Goal: Task Accomplishment & Management: Use online tool/utility

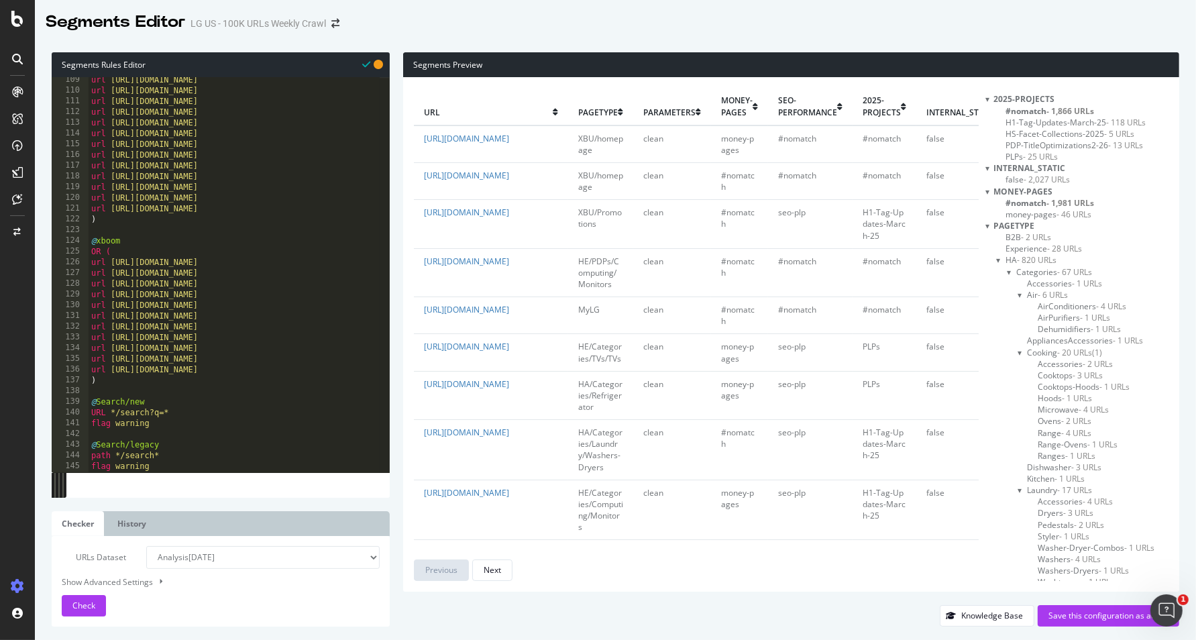
scroll to position [1162, 0]
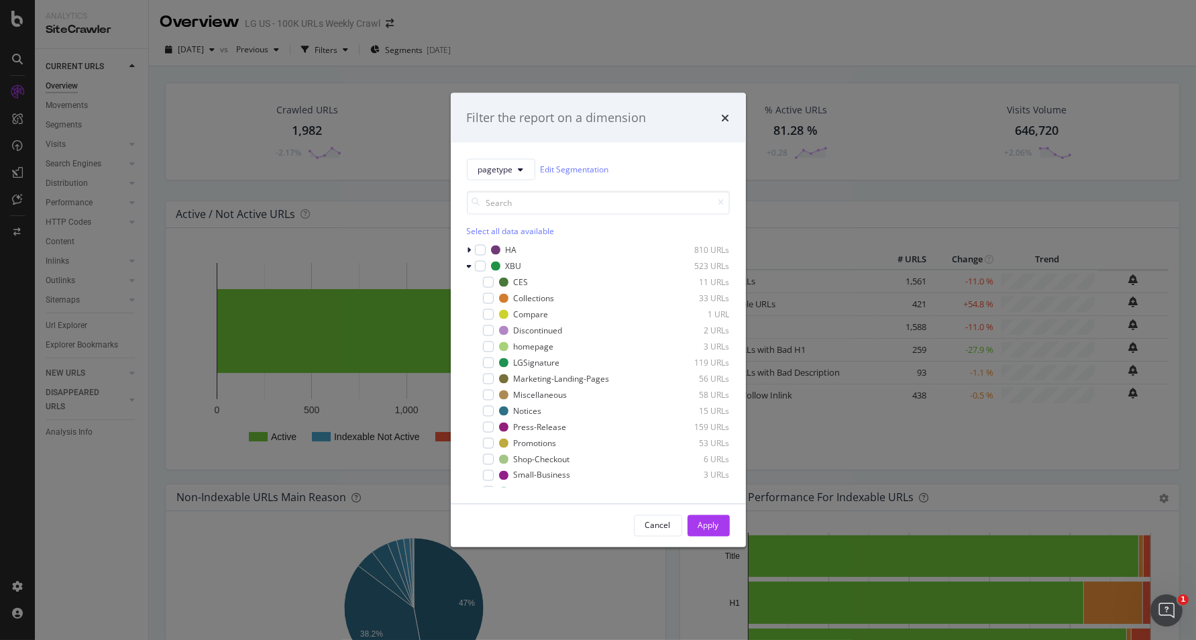
click at [864, 134] on div "Filter the report on a dimension pagetype Edit Segmentation Select all data ava…" at bounding box center [598, 320] width 1196 height 640
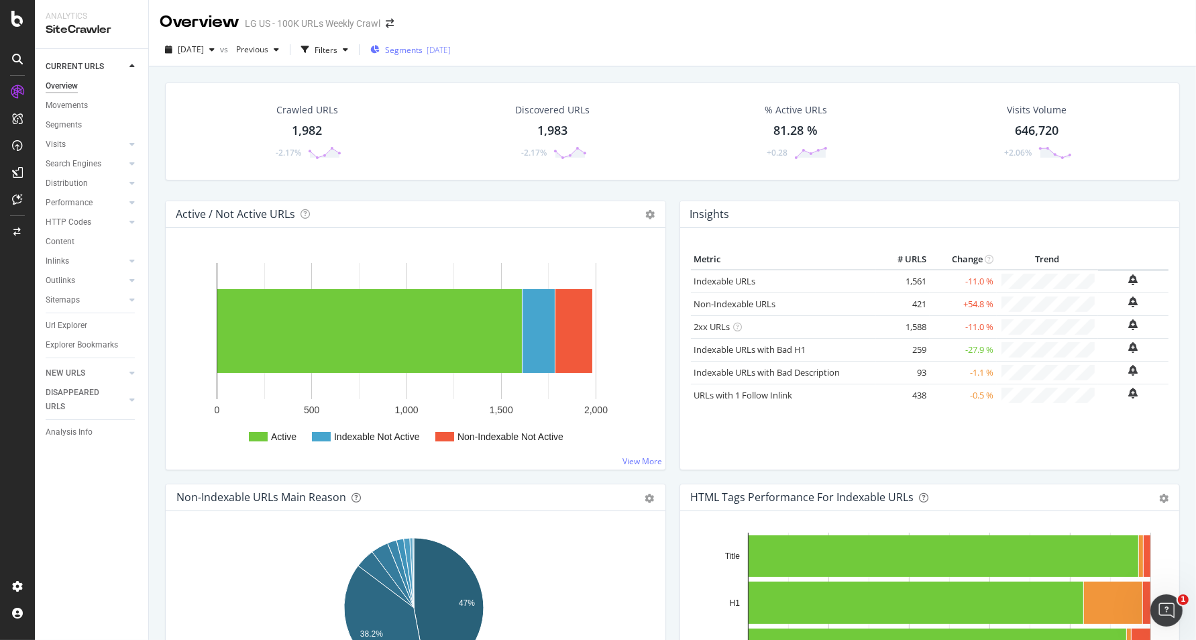
click at [451, 53] on div "[DATE]" at bounding box center [439, 49] width 24 height 11
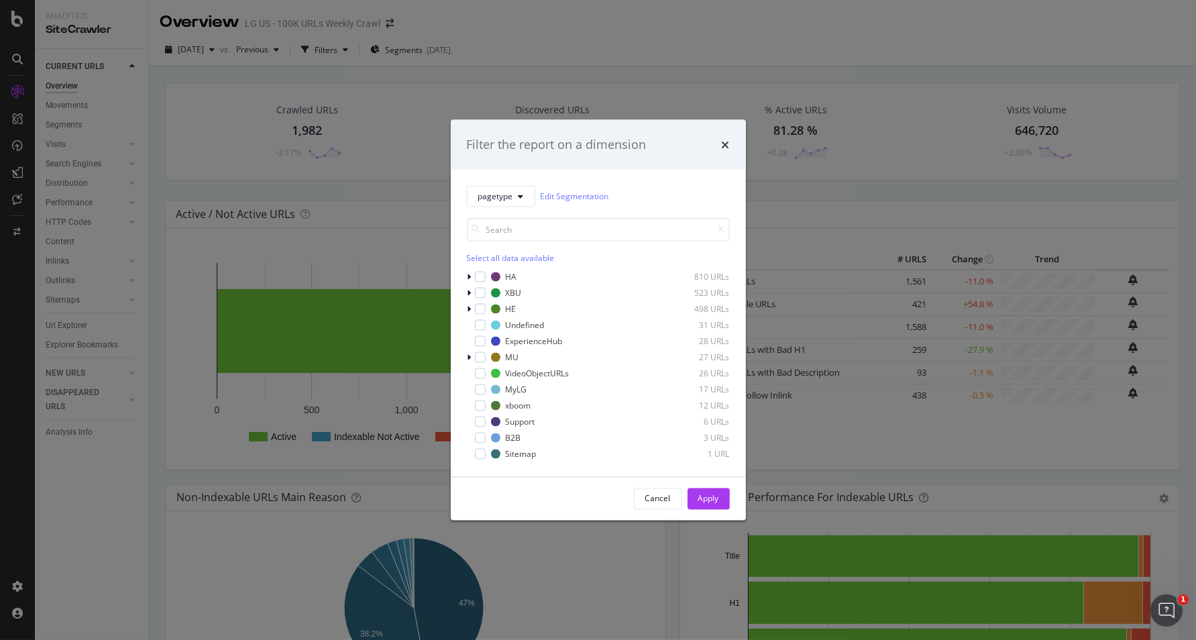
click at [465, 277] on div "pagetype Edit Segmentation Select all data available HA 810 URLs XBU 523 URLs H…" at bounding box center [598, 322] width 295 height 307
click at [471, 276] on icon "modal" at bounding box center [469, 276] width 4 height 8
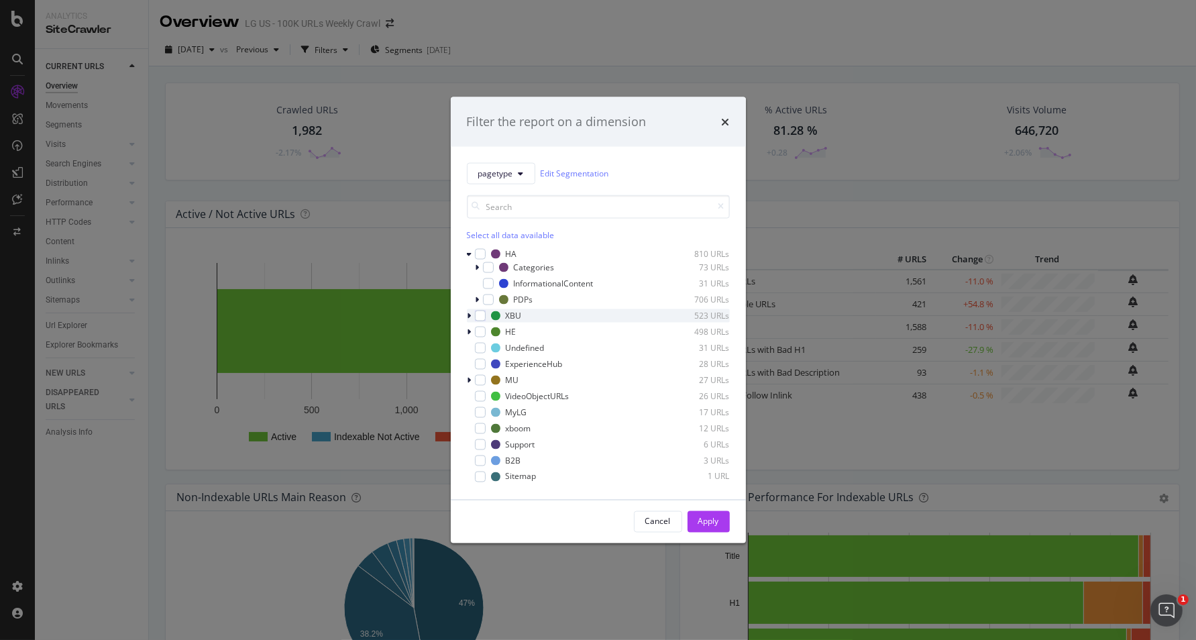
click at [467, 317] on icon "modal" at bounding box center [469, 315] width 4 height 8
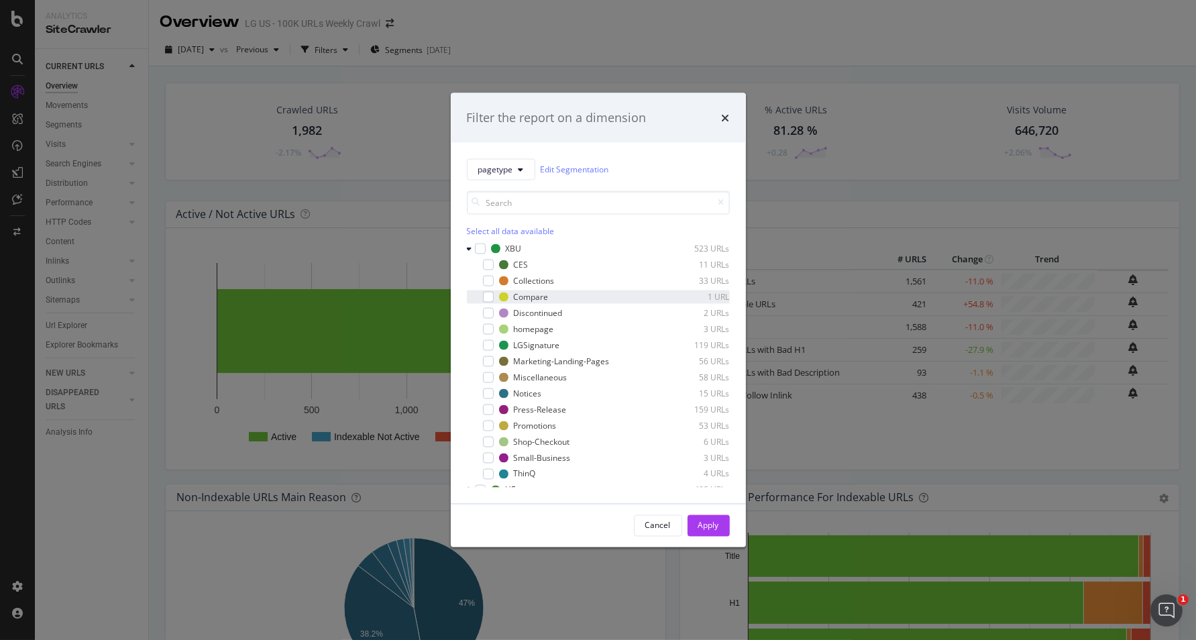
scroll to position [52, 0]
click at [467, 258] on icon "modal" at bounding box center [469, 259] width 5 height 8
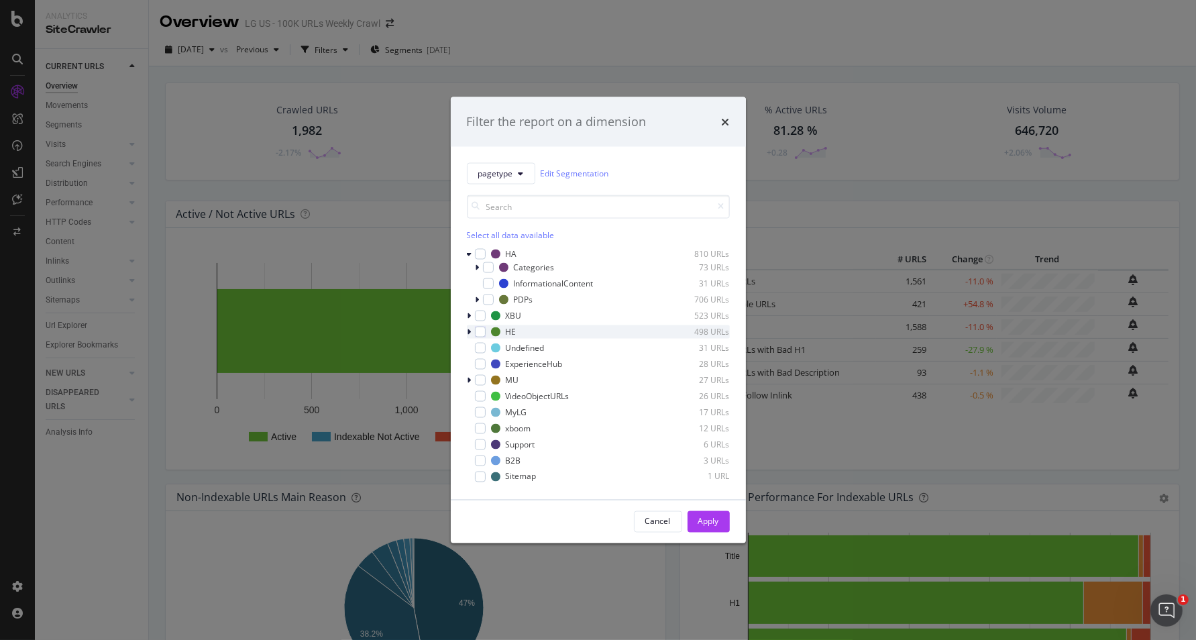
click at [469, 329] on icon "modal" at bounding box center [469, 331] width 4 height 8
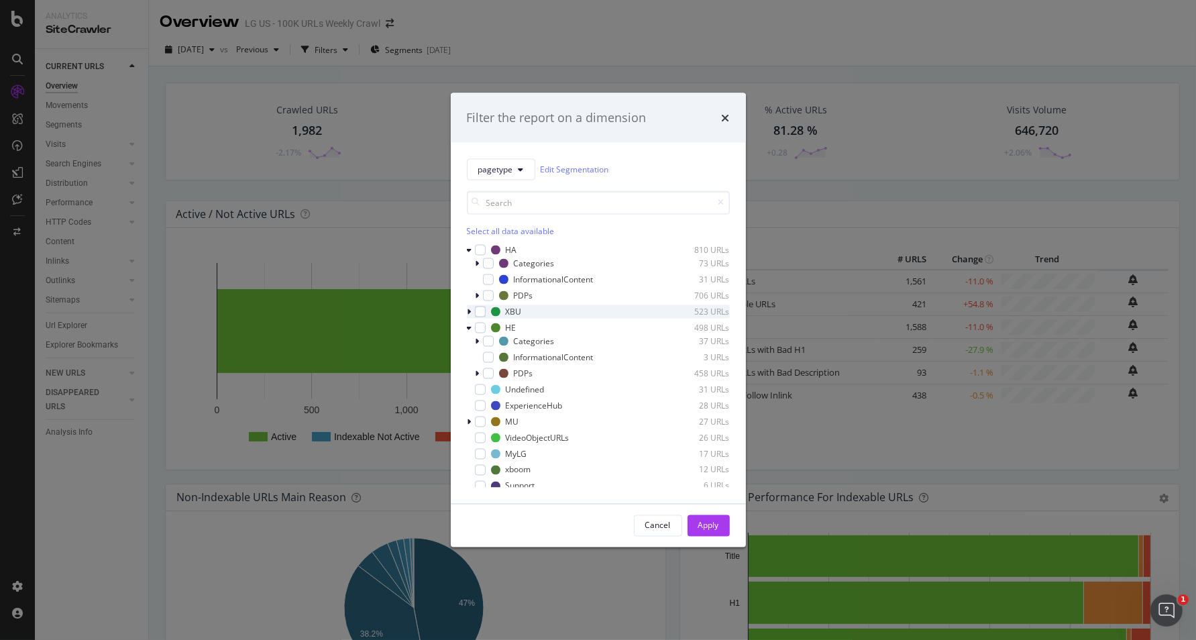
click at [468, 312] on icon "modal" at bounding box center [469, 311] width 4 height 8
click at [468, 312] on icon "modal" at bounding box center [469, 311] width 5 height 8
click at [467, 311] on icon "modal" at bounding box center [469, 311] width 4 height 8
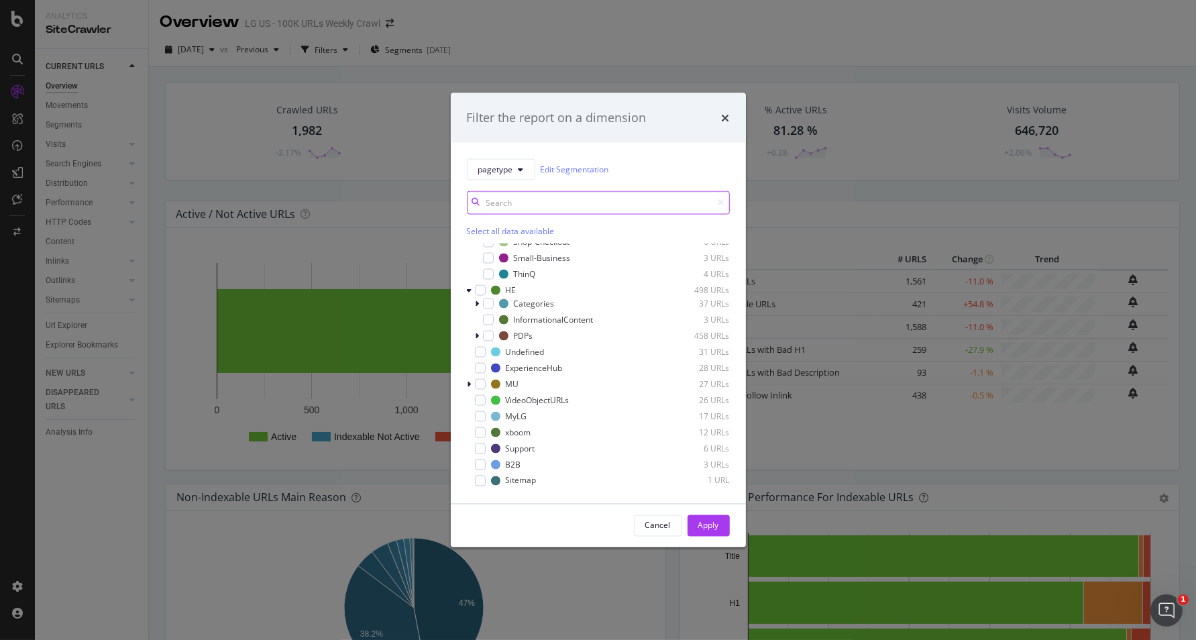
click at [508, 201] on input "modal" at bounding box center [598, 201] width 263 height 23
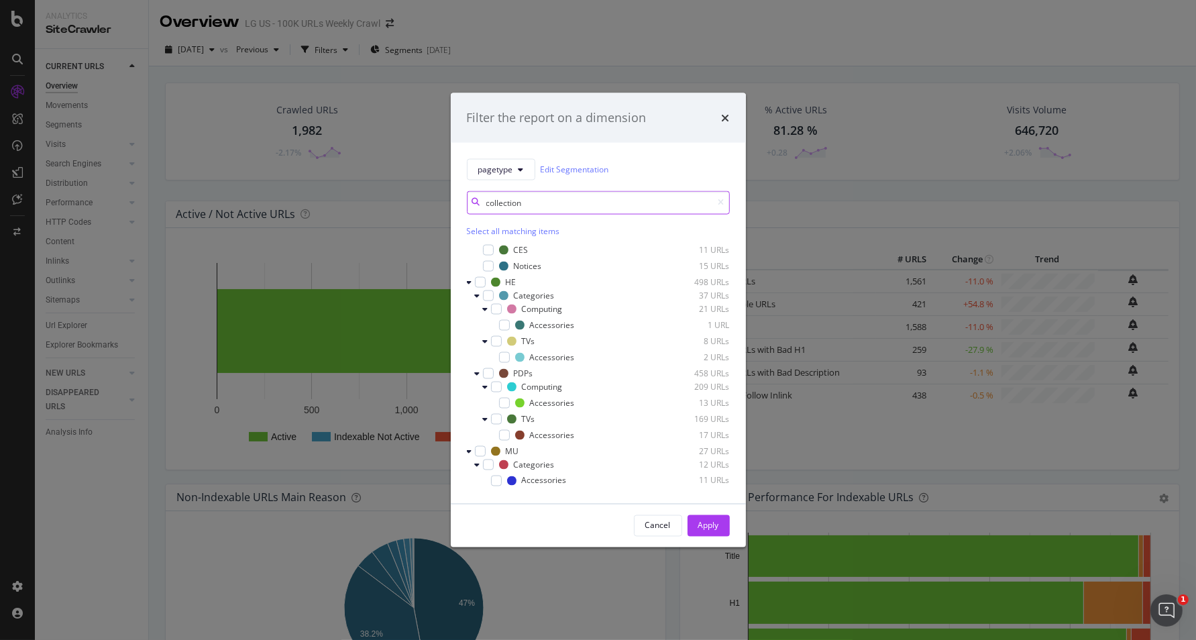
scroll to position [0, 0]
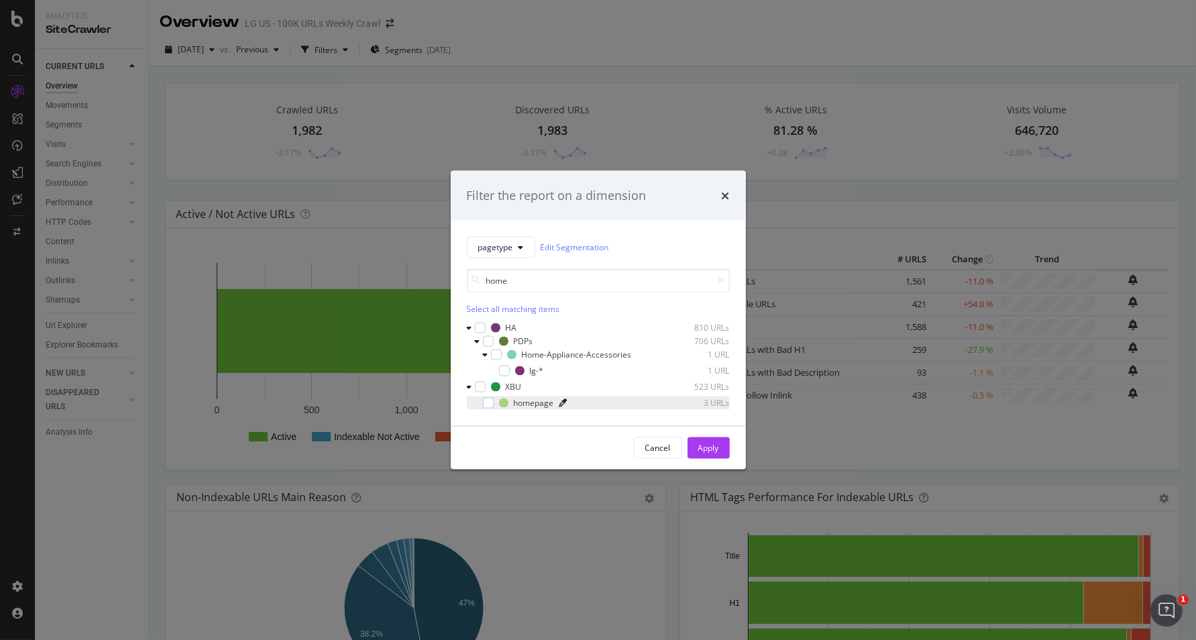
click at [560, 401] on icon "modal" at bounding box center [563, 402] width 8 height 8
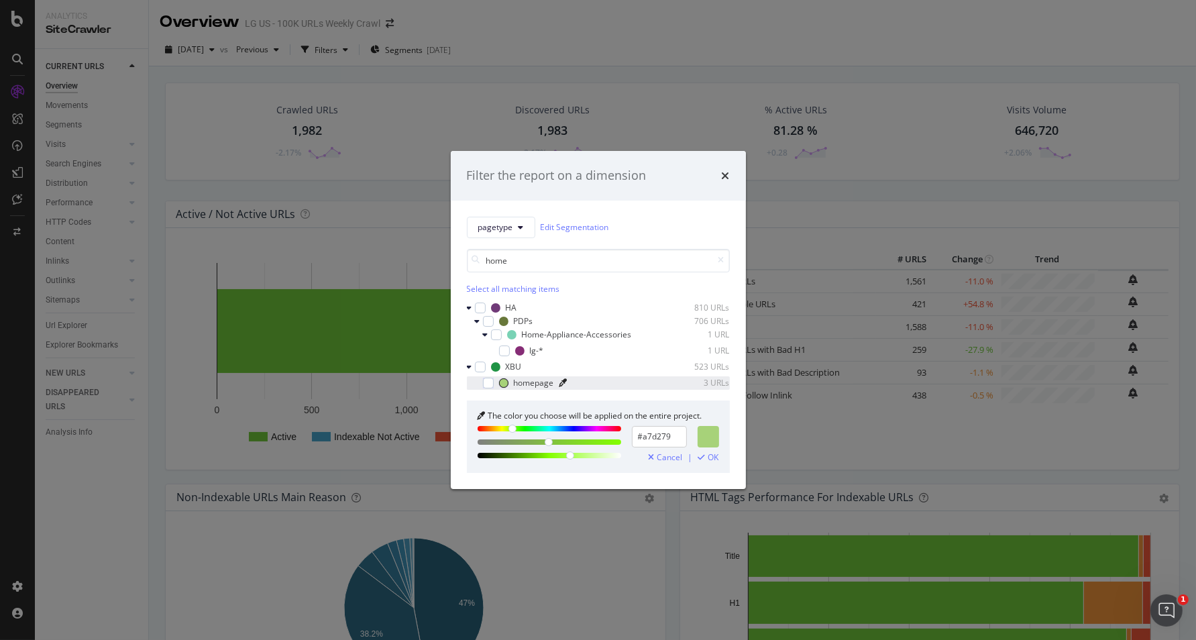
click at [563, 385] on icon "modal" at bounding box center [563, 383] width 8 height 8
click at [520, 382] on div "homepage" at bounding box center [534, 382] width 40 height 11
click at [521, 382] on div "homepage" at bounding box center [534, 382] width 40 height 11
click at [716, 380] on div "3 URLs" at bounding box center [697, 382] width 66 height 11
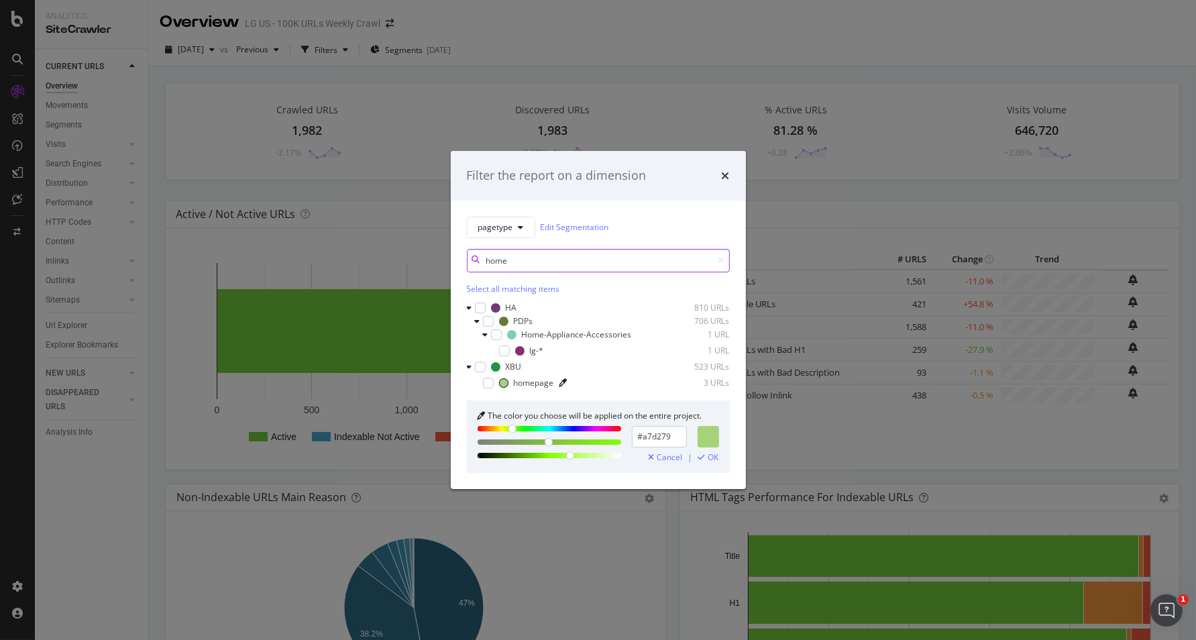
click at [501, 258] on input "home" at bounding box center [598, 260] width 263 height 23
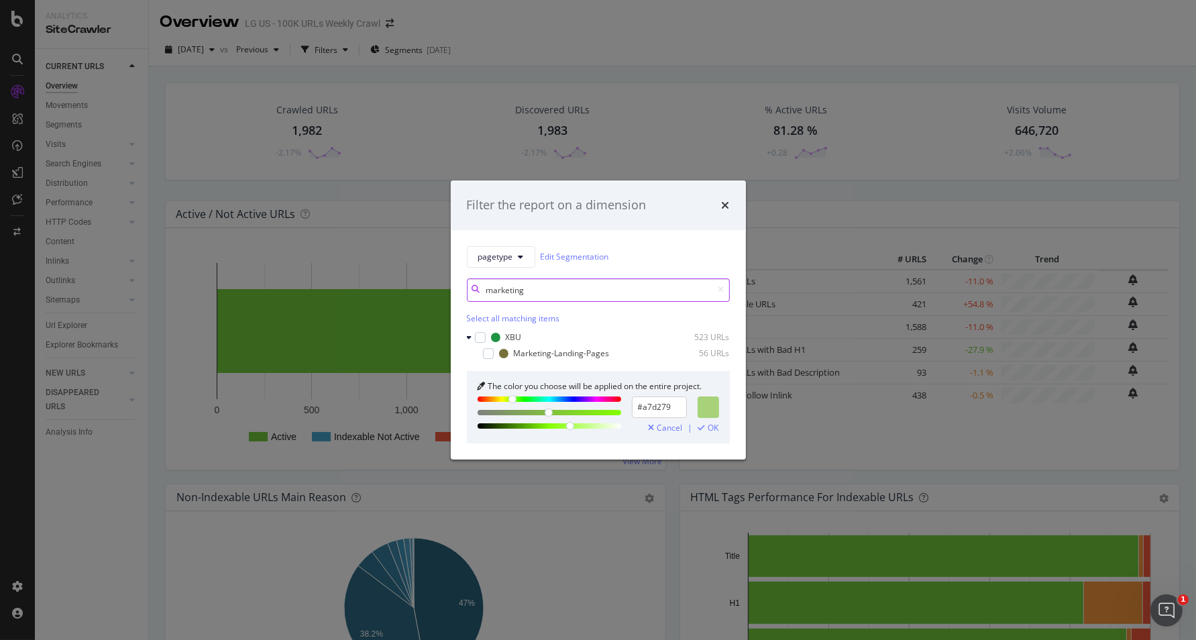
click at [522, 287] on input "marketing" at bounding box center [598, 289] width 263 height 23
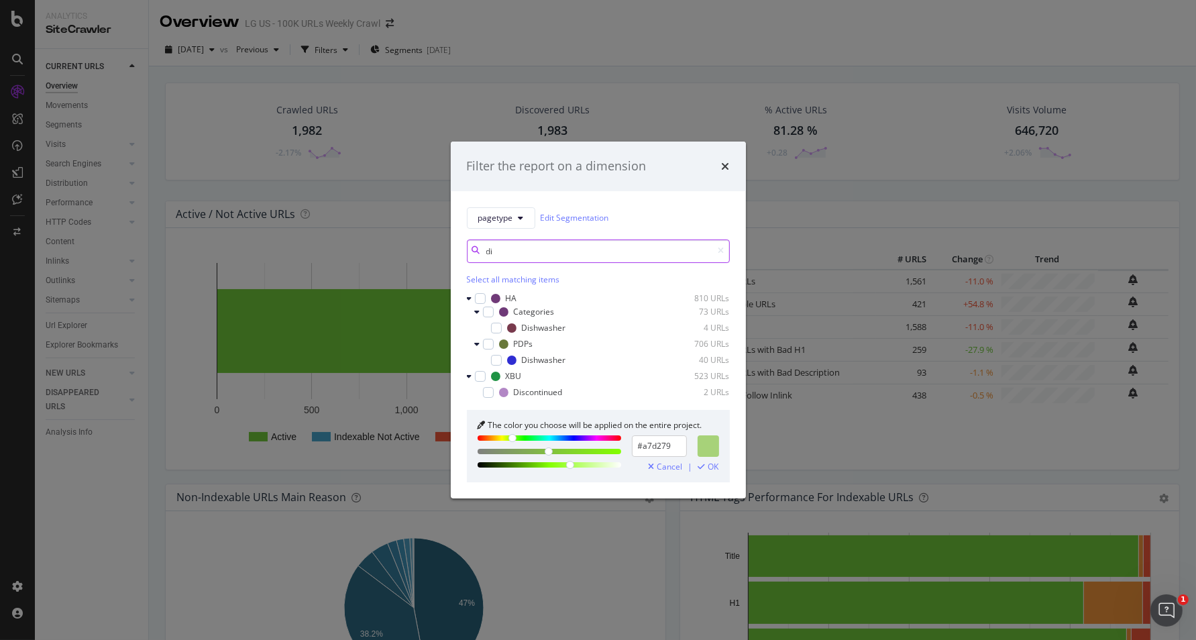
type input "d"
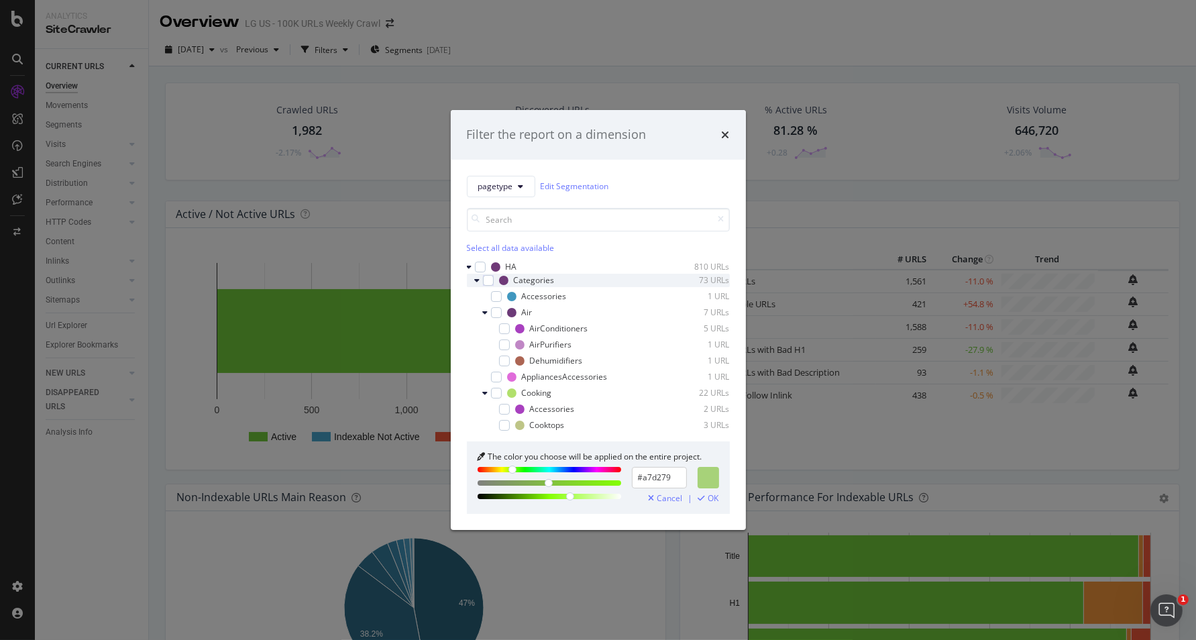
click at [478, 281] on icon "modal" at bounding box center [477, 280] width 5 height 8
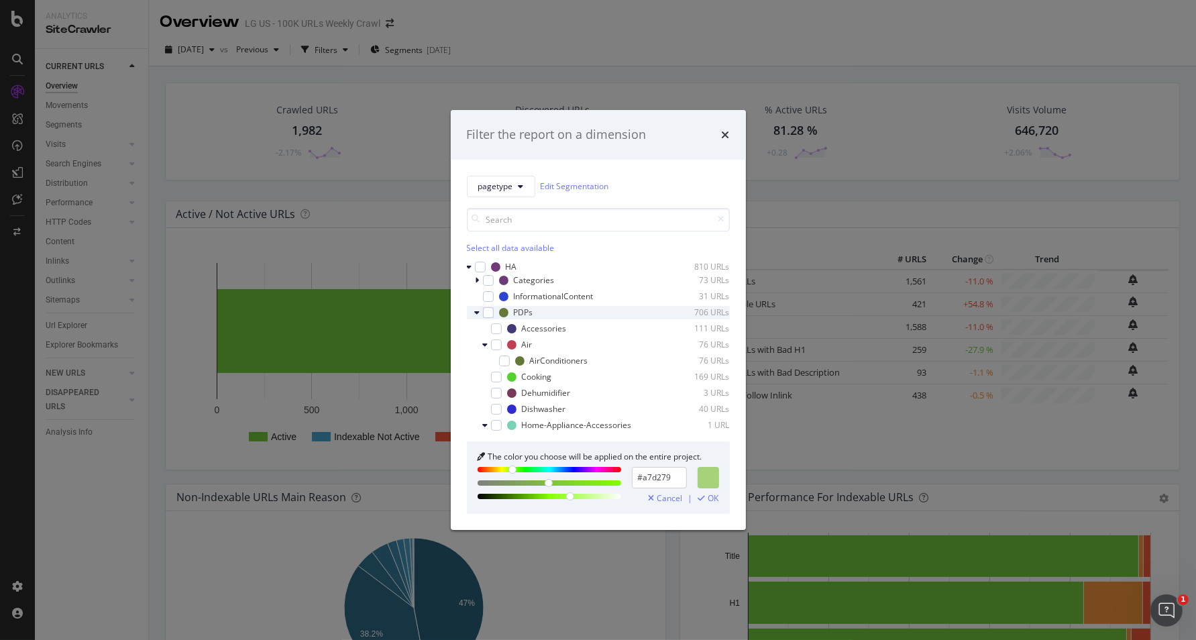
click at [475, 313] on icon "modal" at bounding box center [477, 312] width 5 height 8
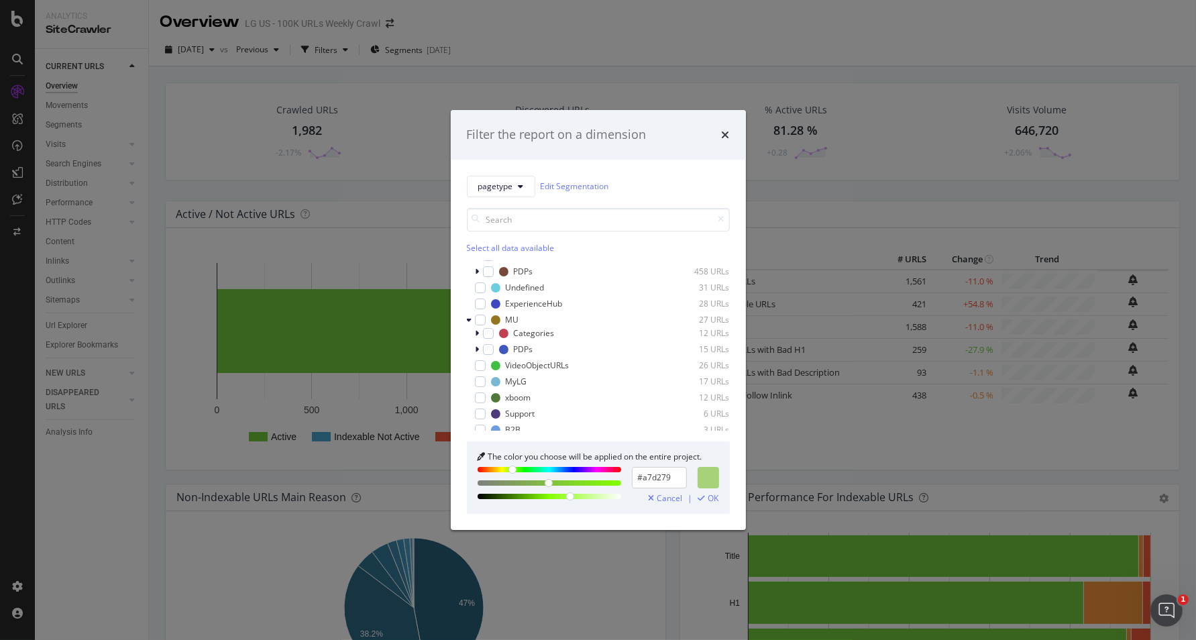
scroll to position [343, 0]
click at [468, 321] on icon "modal" at bounding box center [469, 321] width 5 height 8
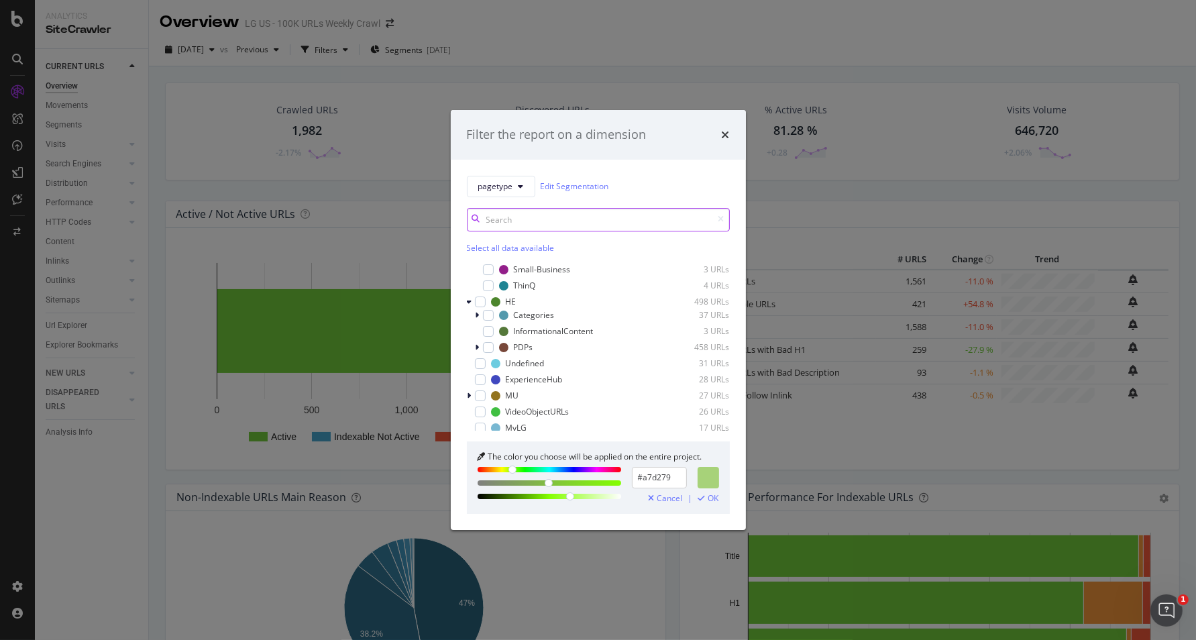
click at [526, 220] on input "modal" at bounding box center [598, 219] width 263 height 23
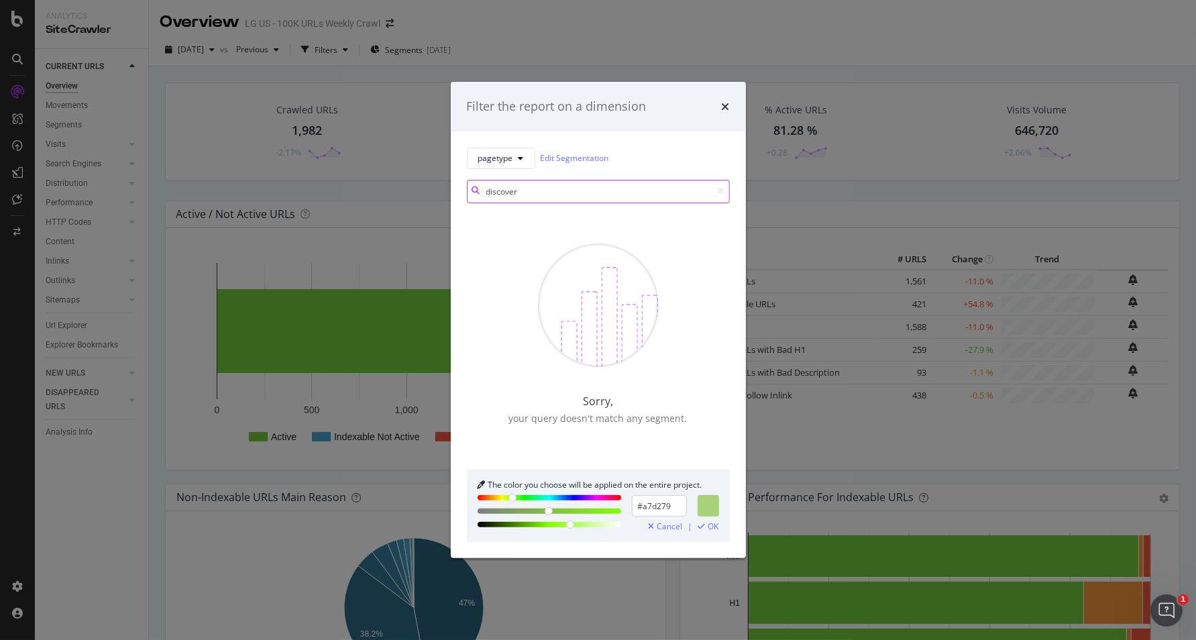
type input "discover"
drag, startPoint x: 535, startPoint y: 192, endPoint x: 388, endPoint y: 192, distance: 146.2
click at [388, 192] on div "Filter the report on a dimension pagetype Edit Segmentation discover Sorry, you…" at bounding box center [598, 320] width 1196 height 640
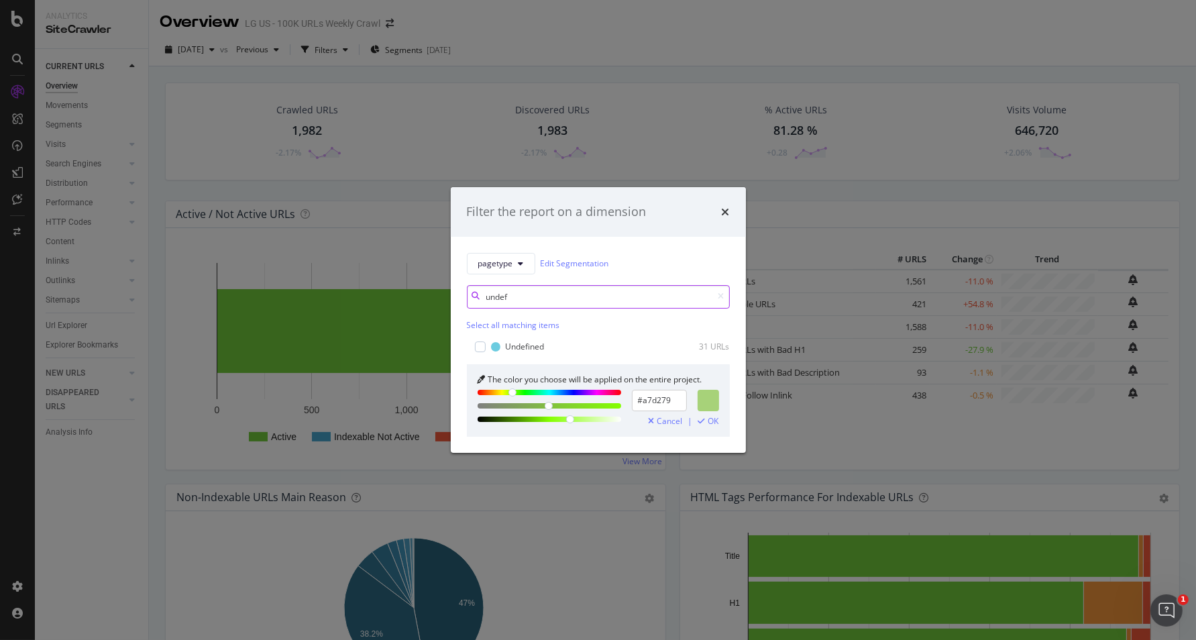
click at [497, 296] on input "undef" at bounding box center [598, 296] width 263 height 23
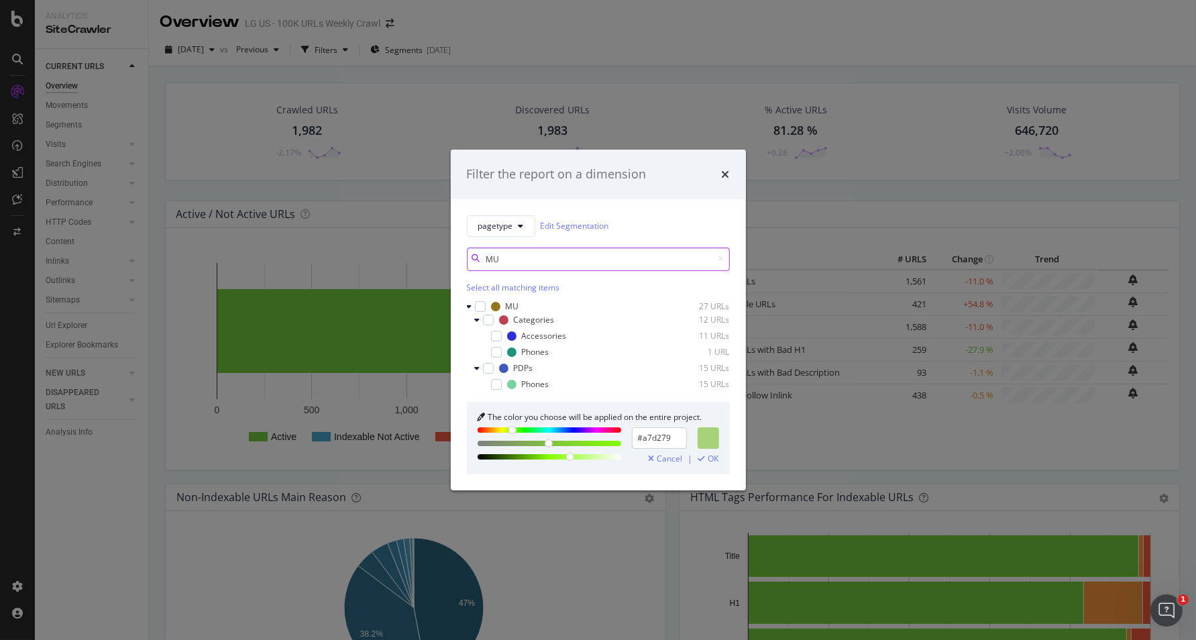
click at [496, 258] on input "MU" at bounding box center [598, 258] width 263 height 23
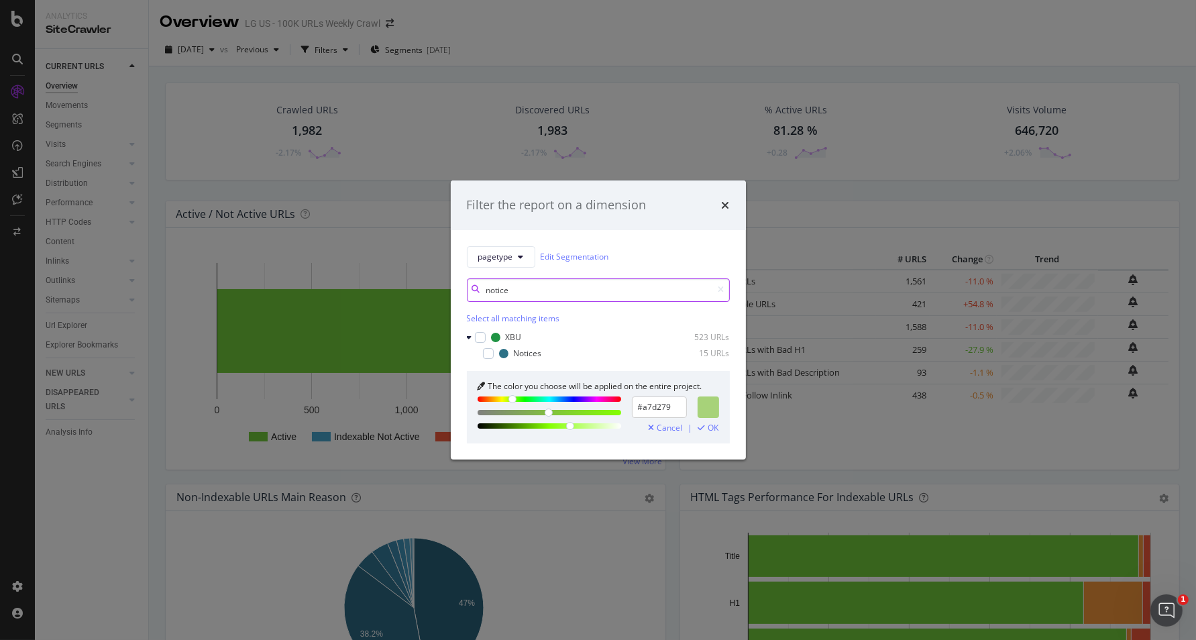
drag, startPoint x: 524, startPoint y: 291, endPoint x: 309, endPoint y: 249, distance: 219.4
click at [310, 249] on div "Filter the report on a dimension pagetype Edit Segmentation notice Select all m…" at bounding box center [598, 320] width 1196 height 640
click at [513, 286] on input "check" at bounding box center [598, 289] width 263 height 23
drag, startPoint x: 520, startPoint y: 293, endPoint x: 423, endPoint y: 274, distance: 98.5
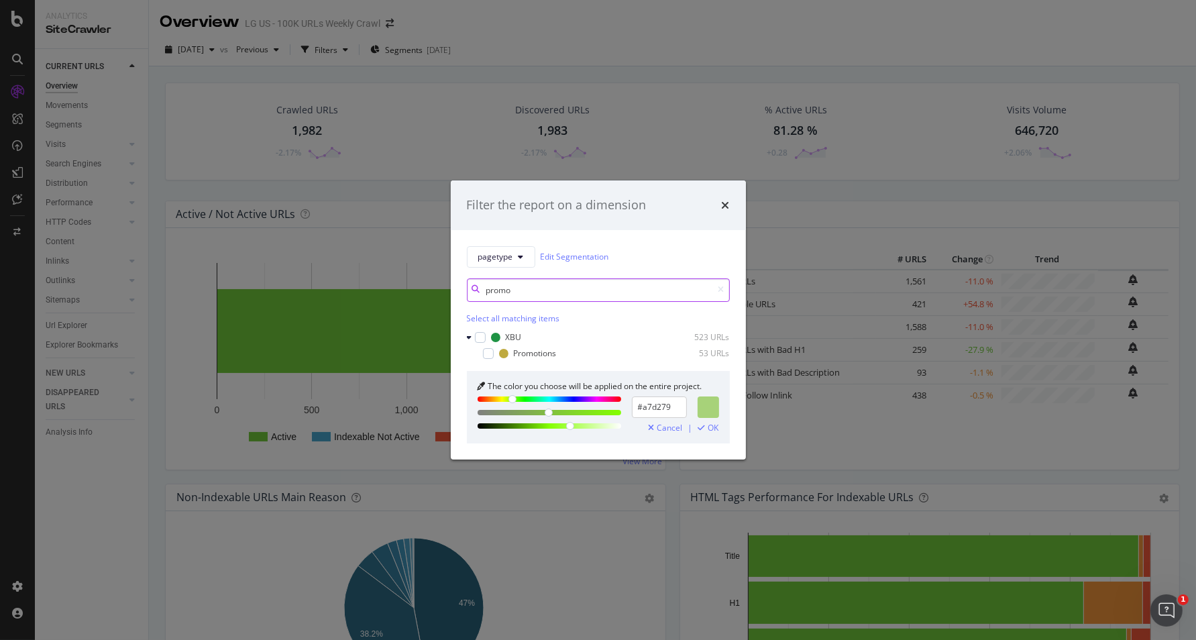
click at [423, 274] on div "Filter the report on a dimension pagetype Edit Segmentation promo Select all ma…" at bounding box center [598, 320] width 1196 height 640
drag, startPoint x: 528, startPoint y: 290, endPoint x: 413, endPoint y: 275, distance: 116.3
click at [413, 275] on div "Filter the report on a dimension pagetype Edit Segmentation misc Select all mat…" at bounding box center [598, 320] width 1196 height 640
drag, startPoint x: 492, startPoint y: 290, endPoint x: 399, endPoint y: 270, distance: 95.5
click at [402, 274] on div "Filter the report on a dimension pagetype Edit Segmentation press Select all ma…" at bounding box center [598, 320] width 1196 height 640
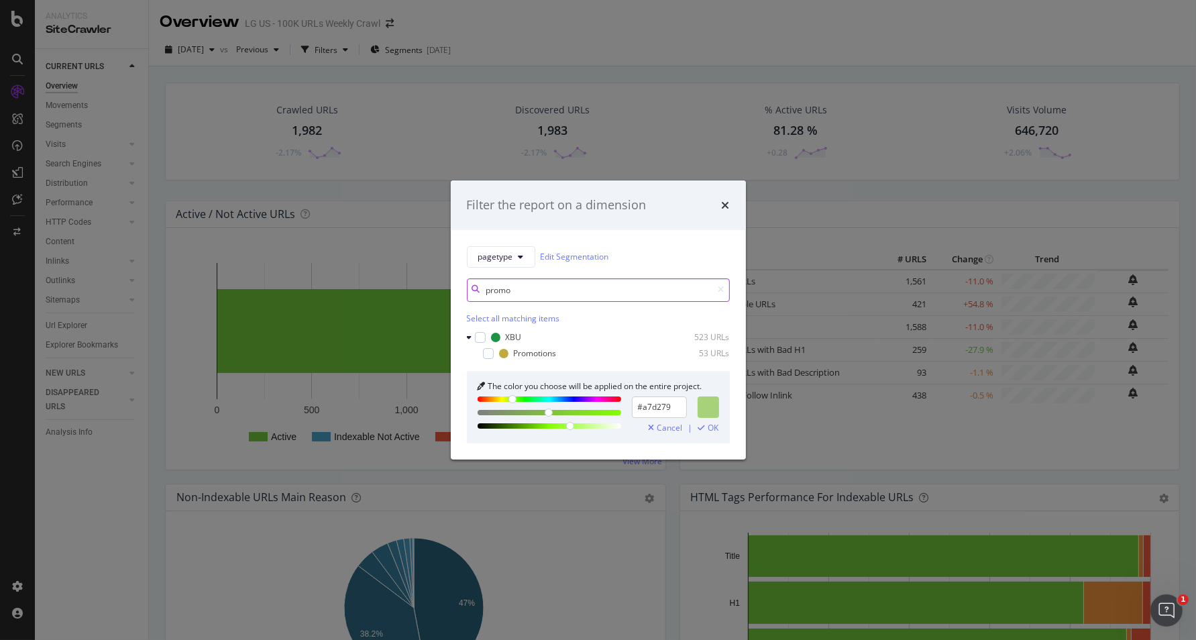
click at [512, 293] on input "promo" at bounding box center [598, 289] width 263 height 23
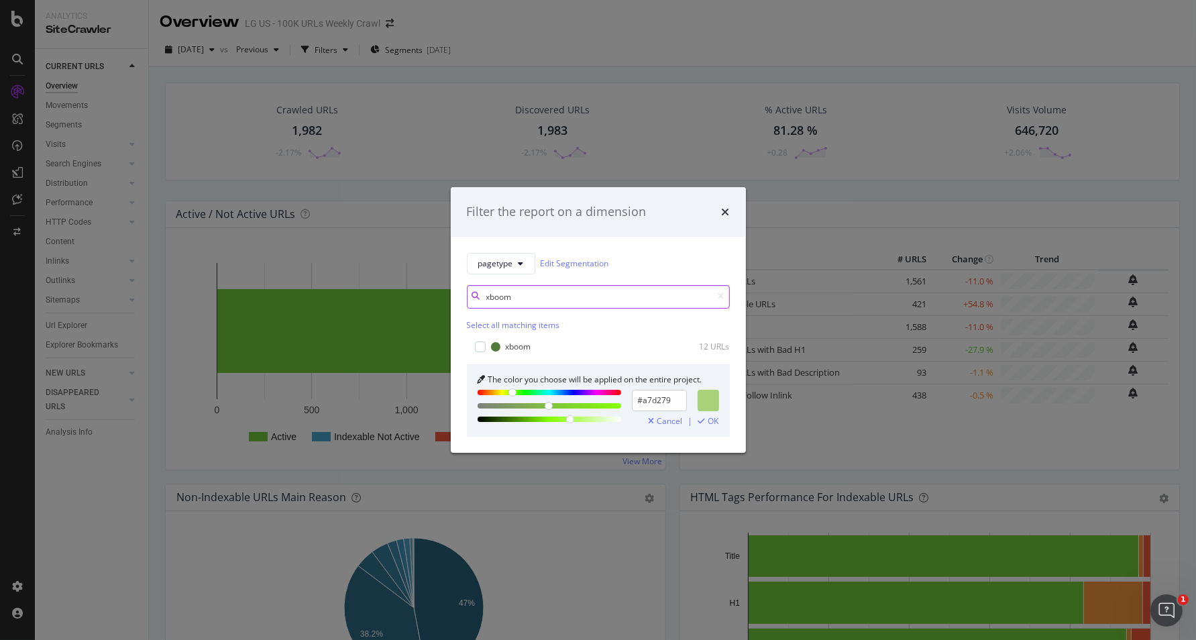
click at [629, 290] on input "xboom" at bounding box center [598, 296] width 263 height 23
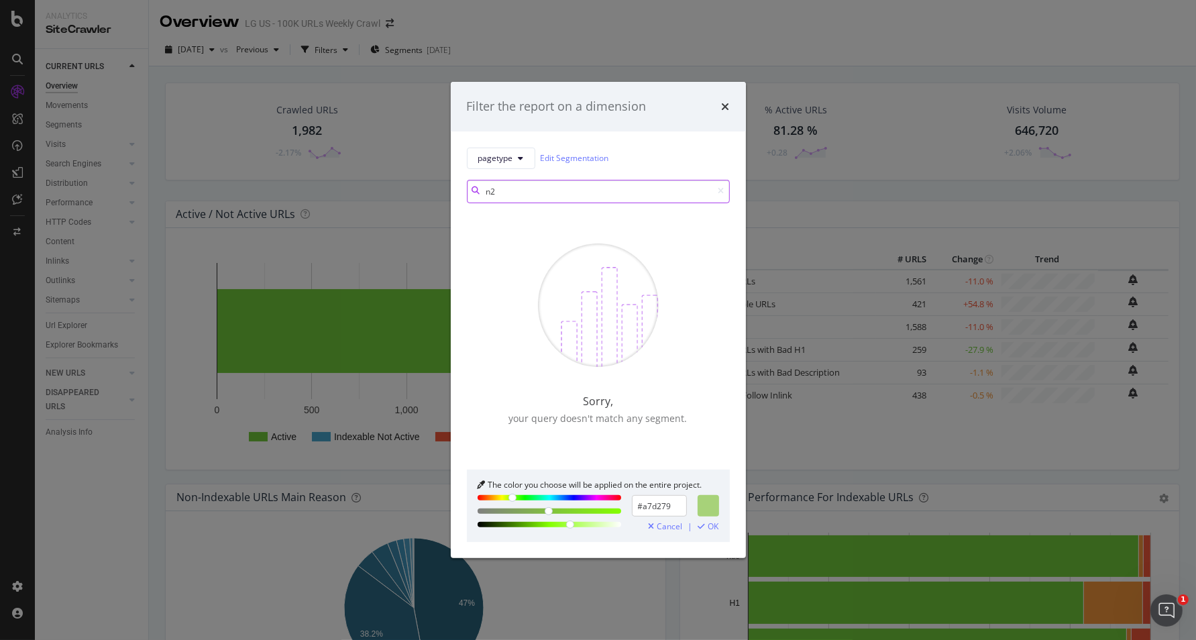
type input "n"
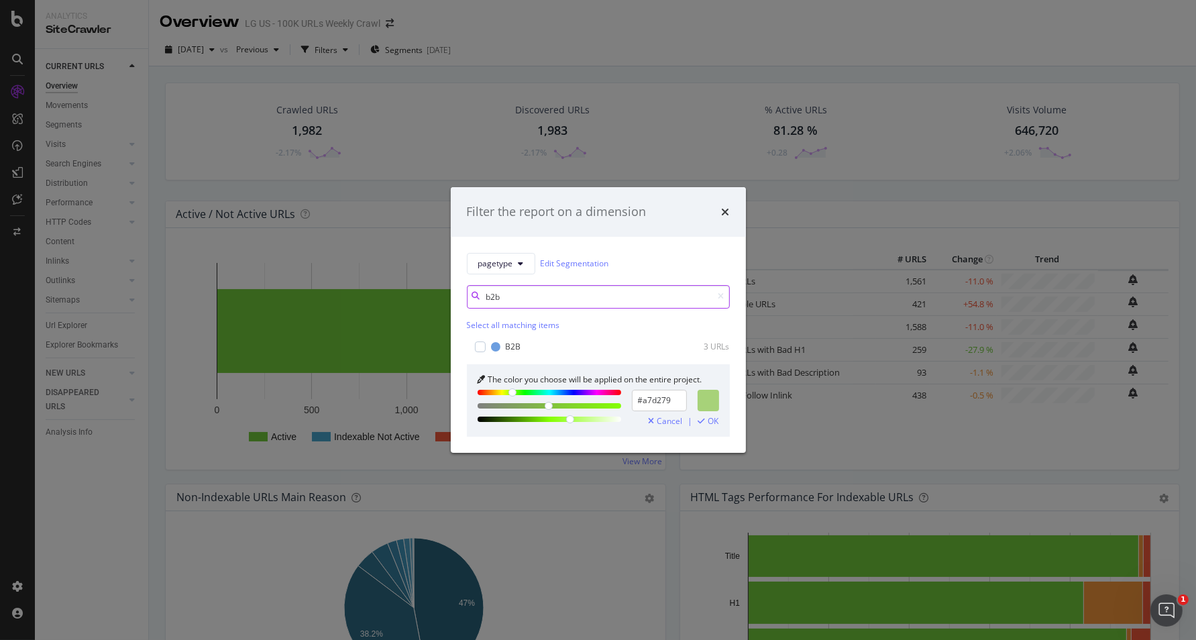
drag, startPoint x: 522, startPoint y: 295, endPoint x: 376, endPoint y: 283, distance: 146.7
click at [376, 283] on div "Filter the report on a dimension pagetype Edit Segmentation b2b Select all matc…" at bounding box center [598, 320] width 1196 height 640
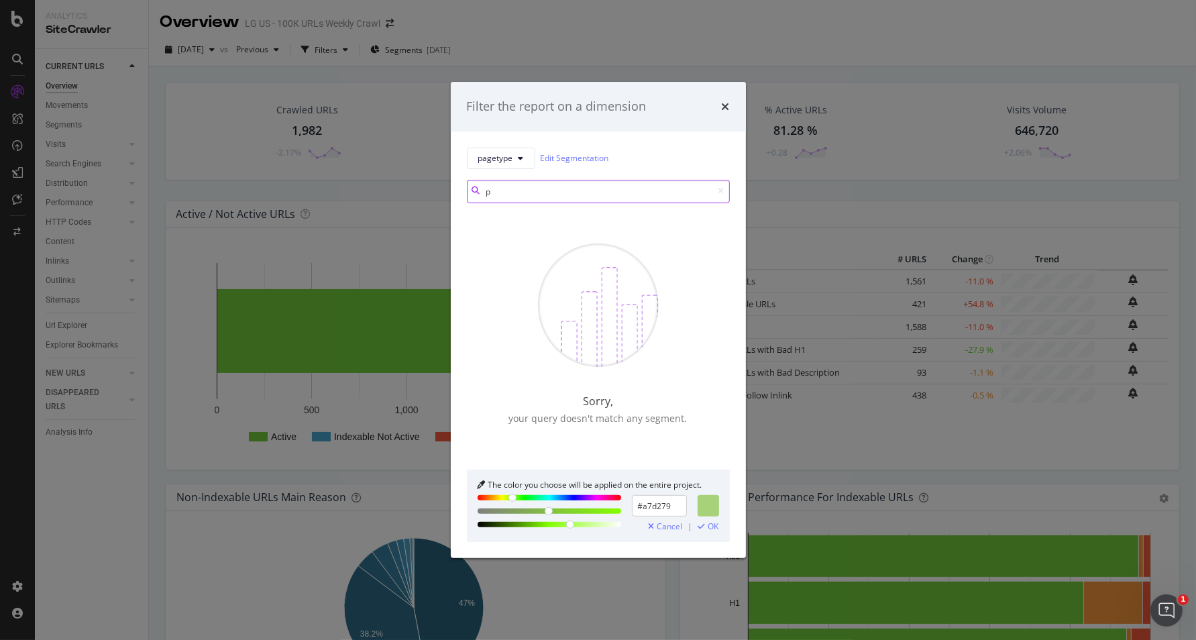
type input "p"
type input "c"
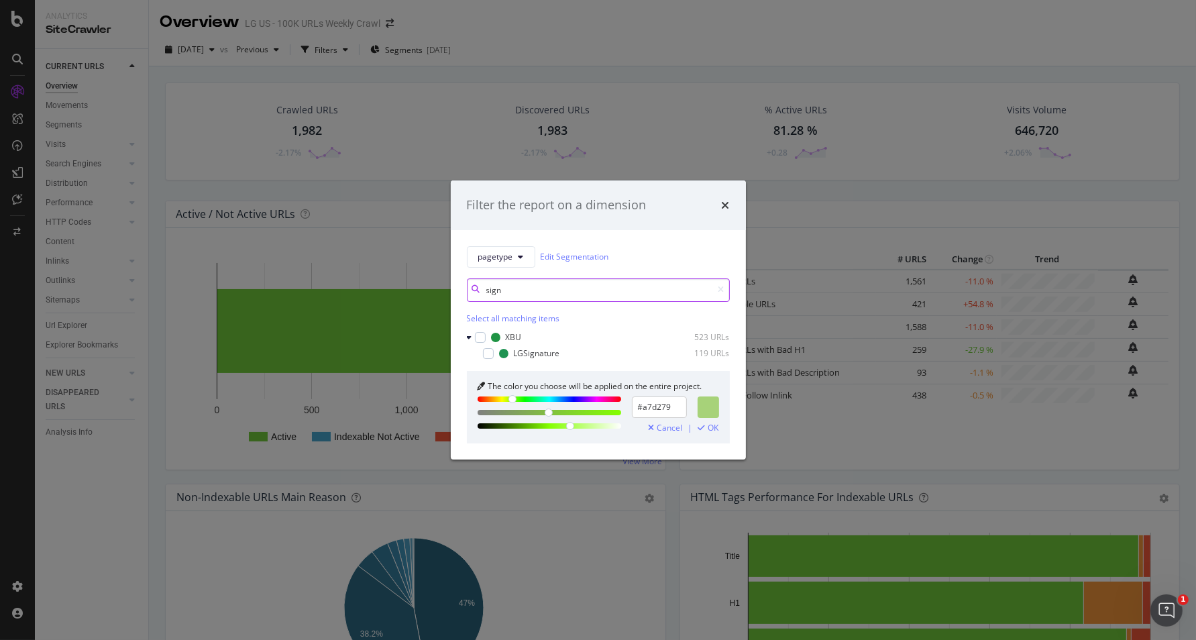
click at [520, 291] on input "sign" at bounding box center [598, 289] width 263 height 23
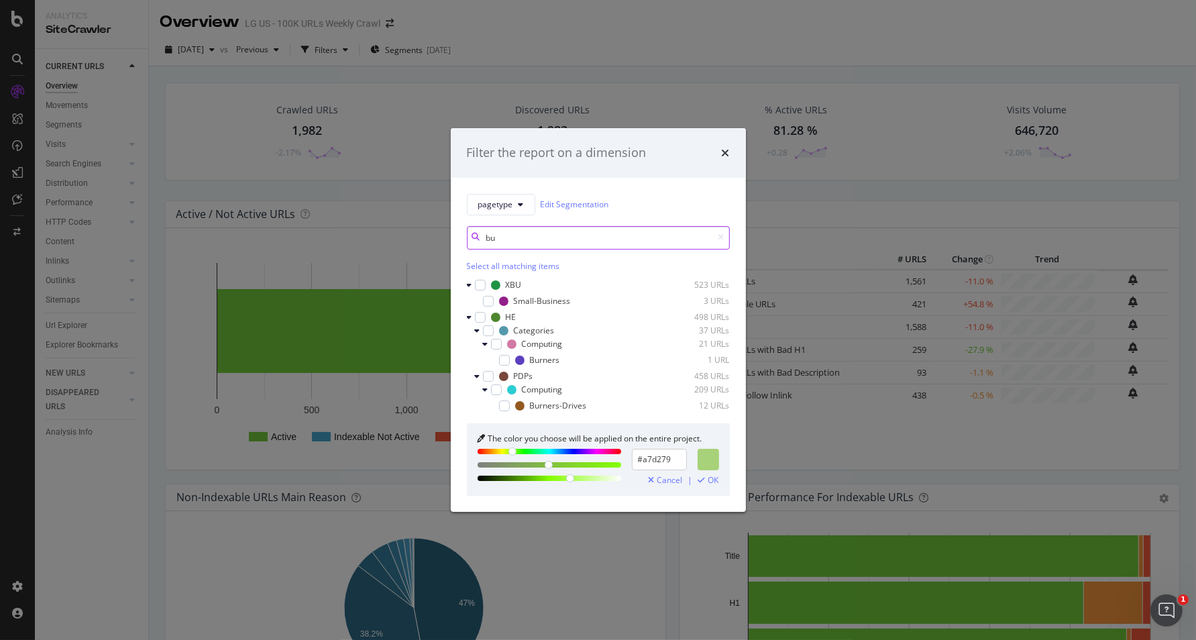
type input "b"
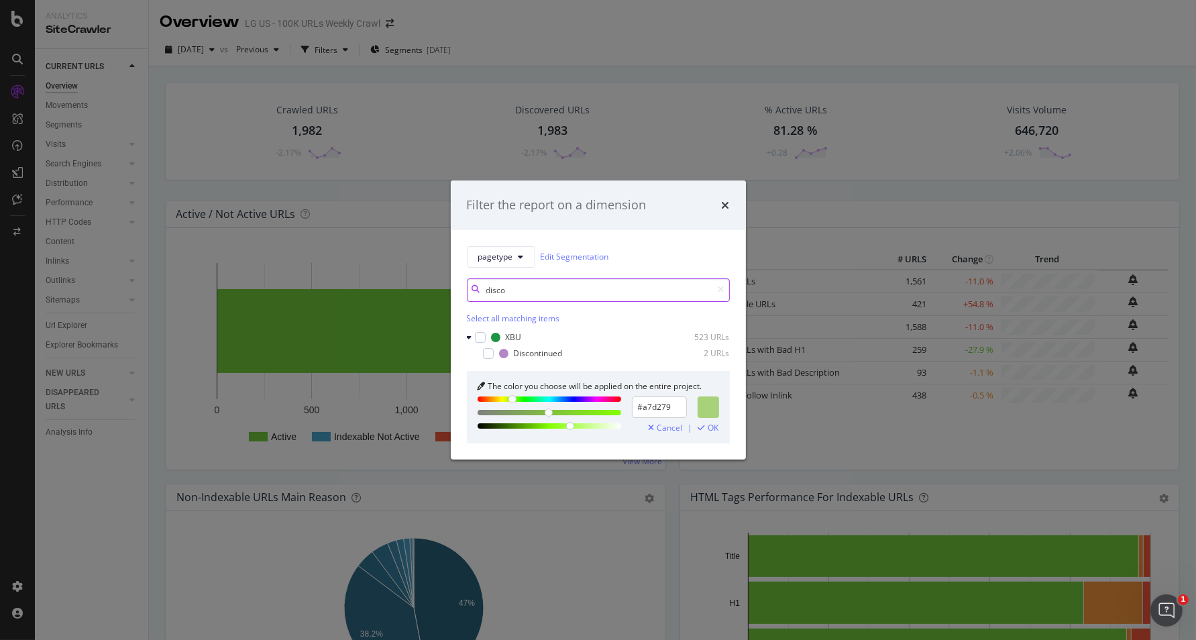
type input "disco"
drag, startPoint x: 272, startPoint y: 550, endPoint x: 146, endPoint y: 505, distance: 133.2
click at [272, 550] on div "Filter the report on a dimension pagetype Edit Segmentation disco Select all ma…" at bounding box center [598, 320] width 1196 height 640
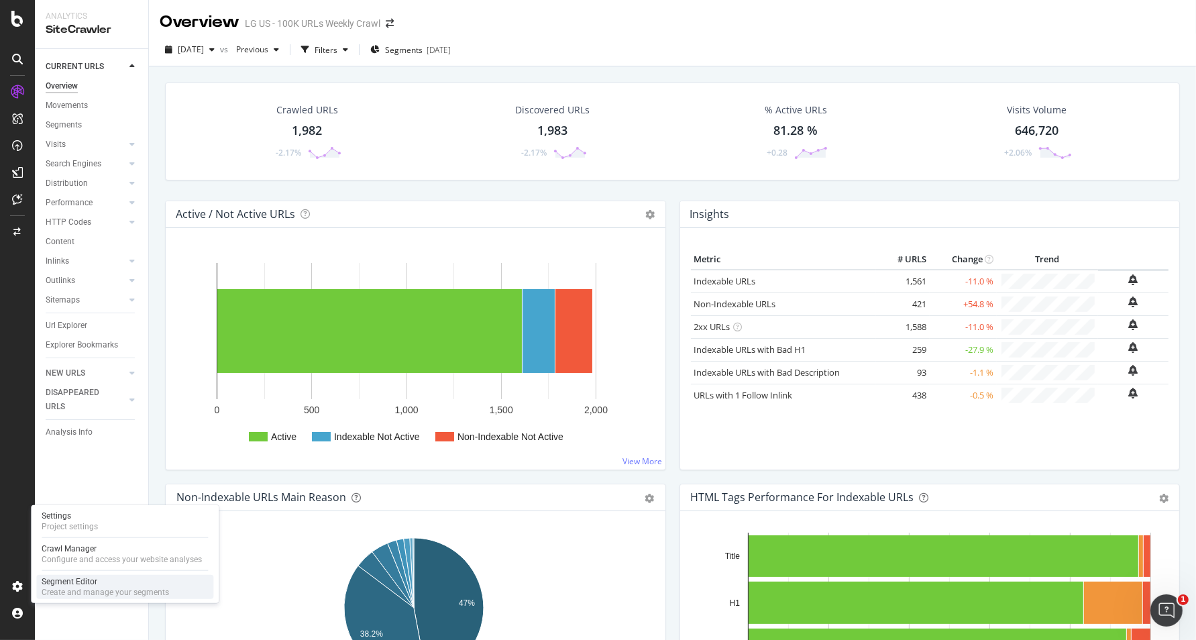
click at [44, 585] on div "Segment Editor" at bounding box center [105, 581] width 127 height 11
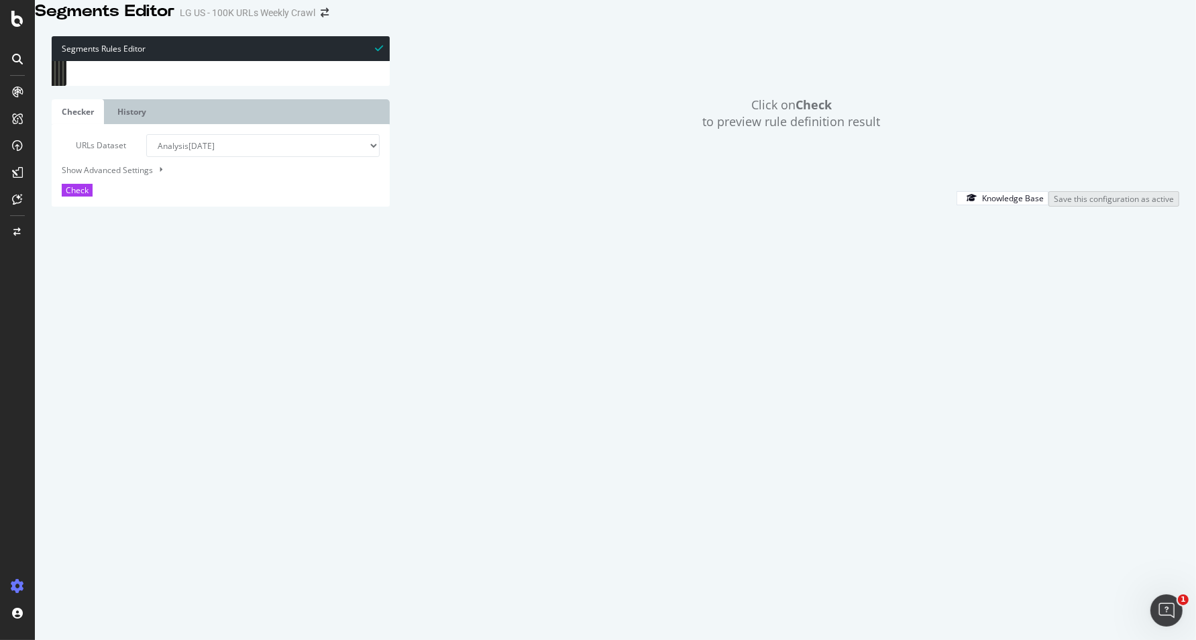
click at [266, 231] on div "[ segment : pagetype ] @ VideoObjectURLs OR ( url [URL][DOMAIN_NAME] url [URL][…" at bounding box center [736, 265] width 1304 height 409
type textarea "url [URL][DOMAIN_NAME]"
type input "buying"
